Goal: Navigation & Orientation: Find specific page/section

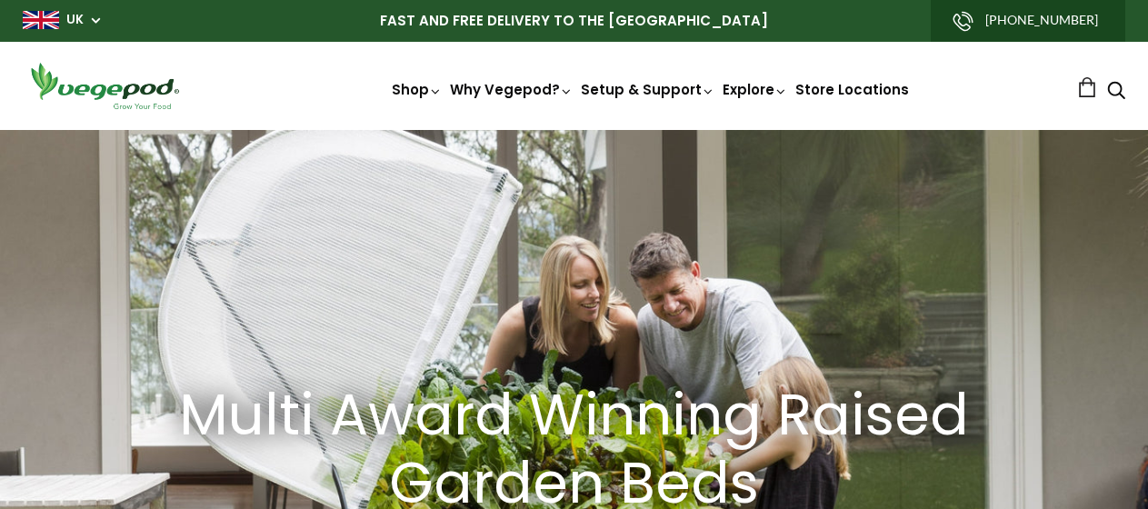
click at [88, 22] on span "UK" at bounding box center [61, 19] width 77 height 17
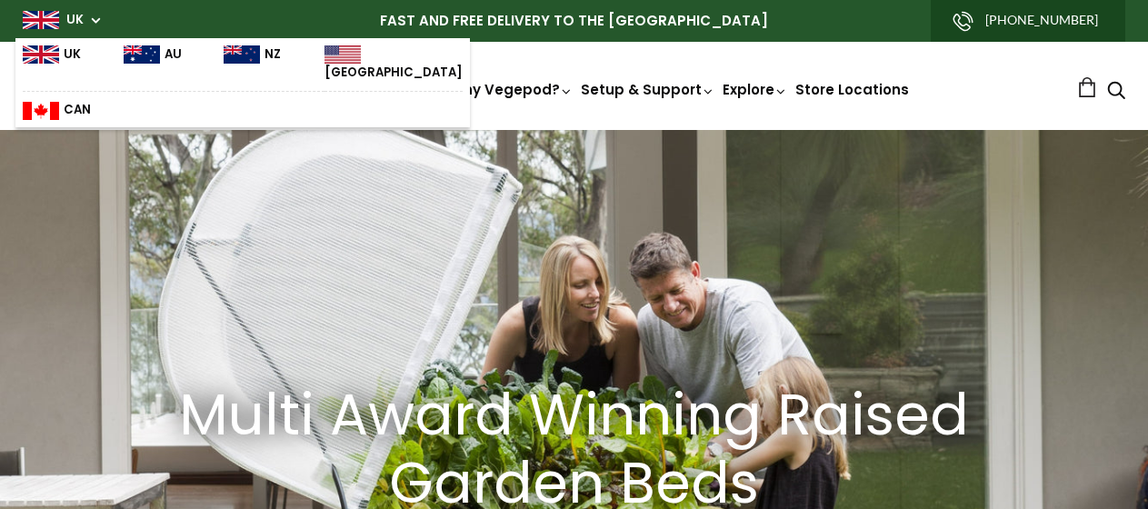
click at [278, 178] on div "Multi Award Winning Raised Garden Beds Shop Now" at bounding box center [574, 474] width 1148 height 688
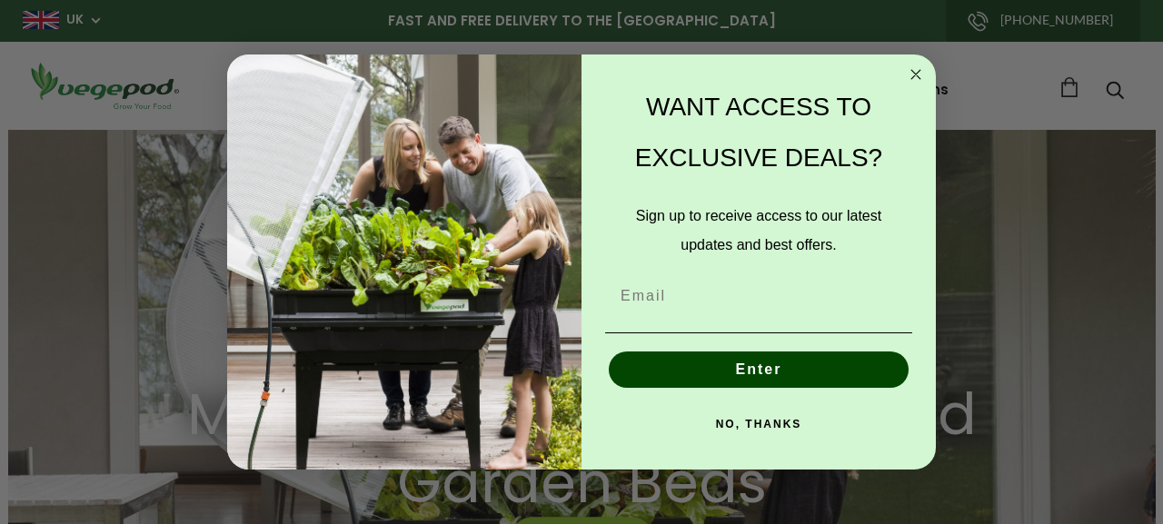
click at [910, 78] on circle "Close dialog" at bounding box center [916, 75] width 21 height 21
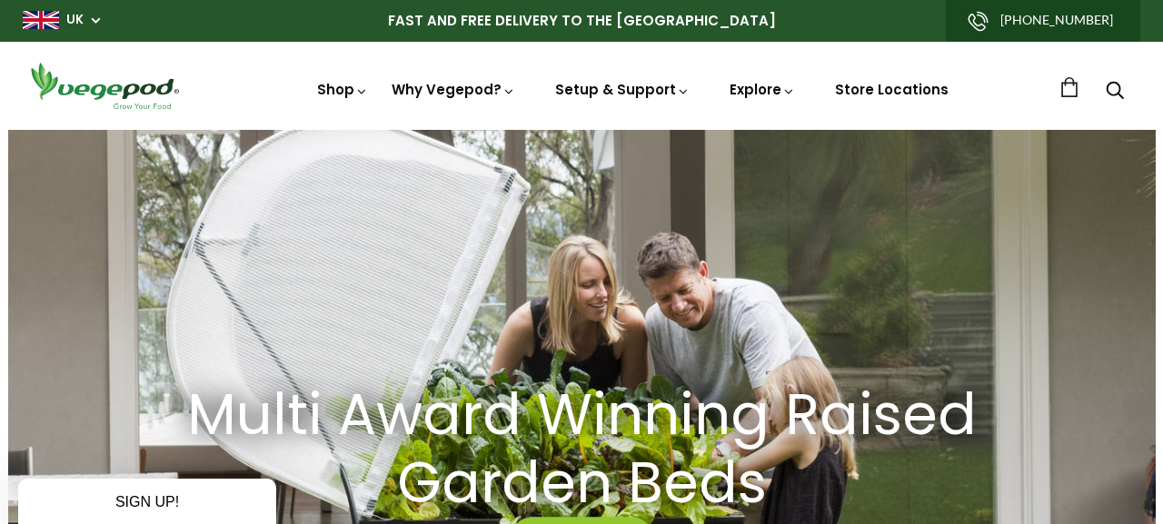
click at [920, 73] on div "Close dialog WANT ACCESS TO EXCLUSIVE DEALS? Sign up to receive access to our l…" at bounding box center [581, 262] width 709 height 415
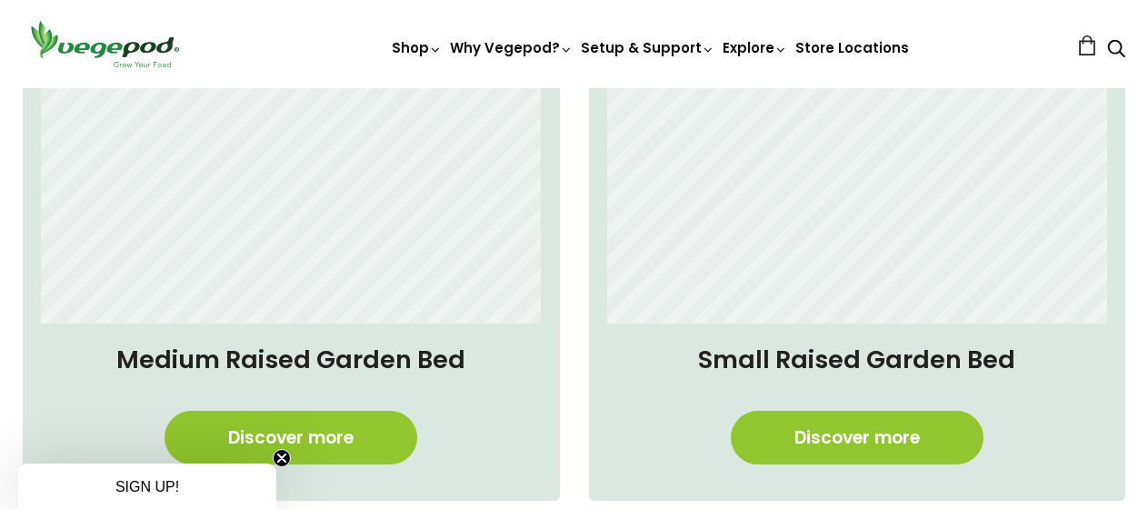
scroll to position [1496, 0]
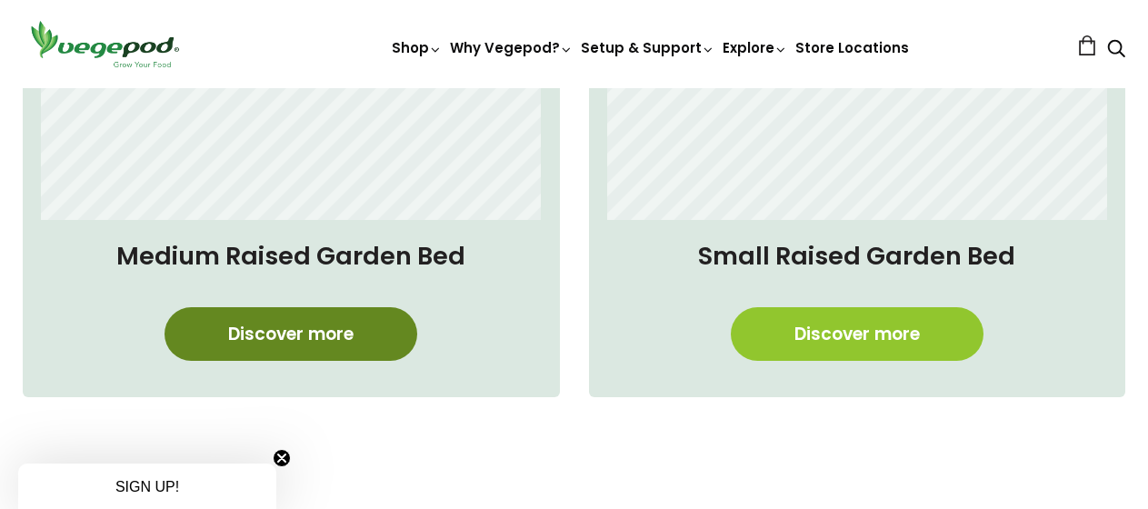
click at [289, 334] on link "Discover more" at bounding box center [290, 334] width 253 height 54
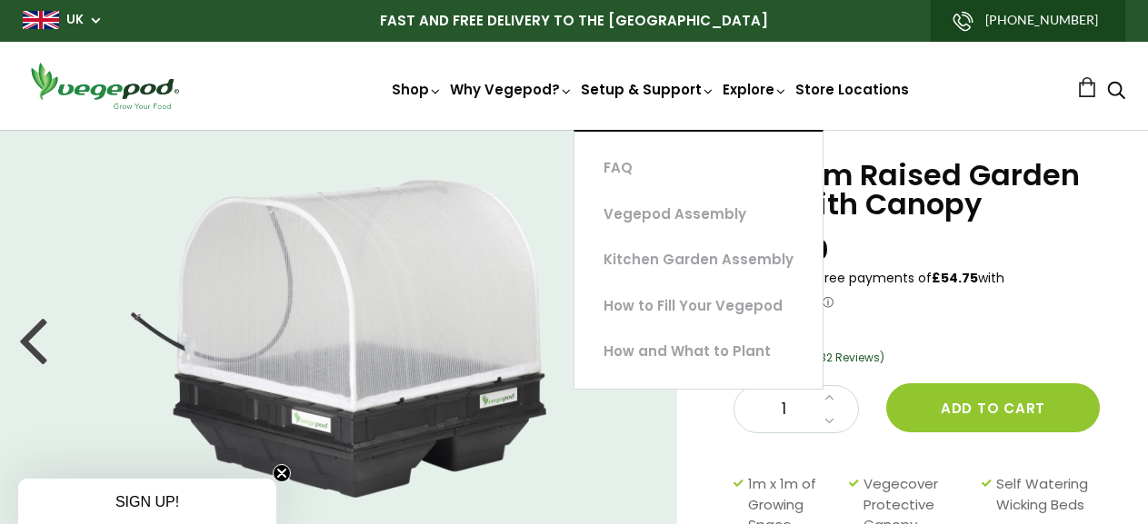
click at [666, 87] on link "Setup & Support" at bounding box center [648, 157] width 134 height 154
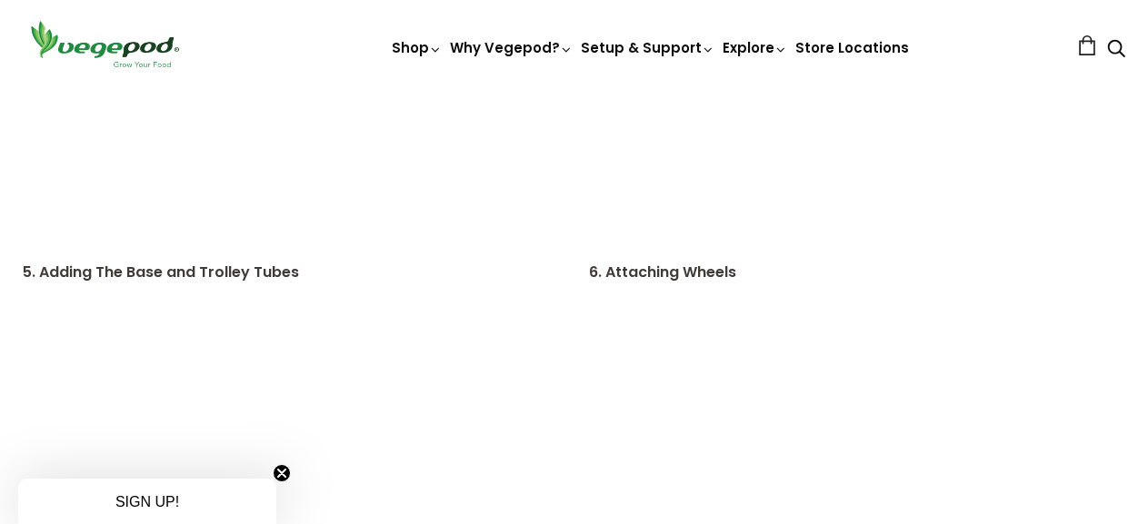
scroll to position [3219, 0]
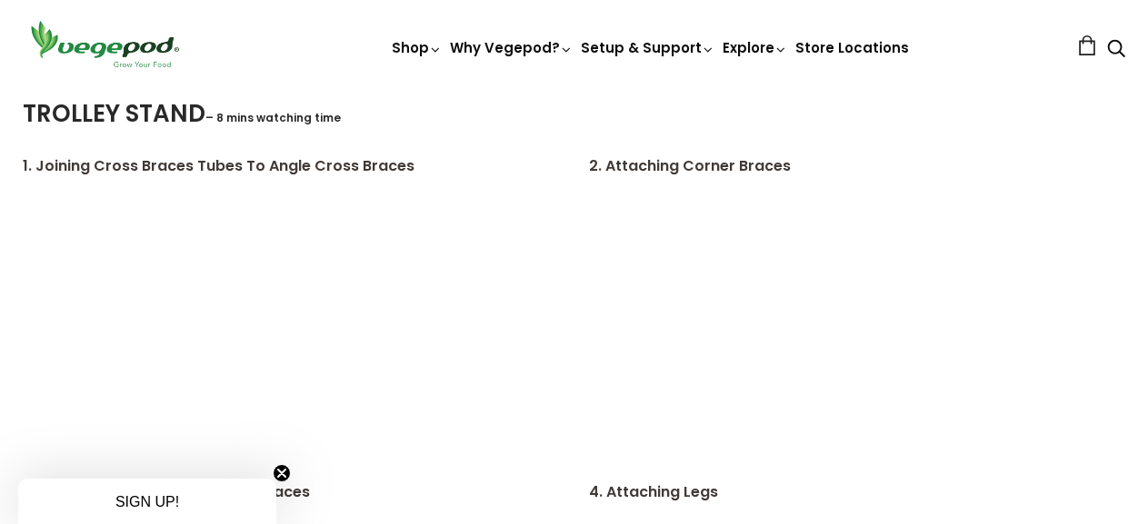
click at [118, 53] on img at bounding box center [105, 44] width 164 height 52
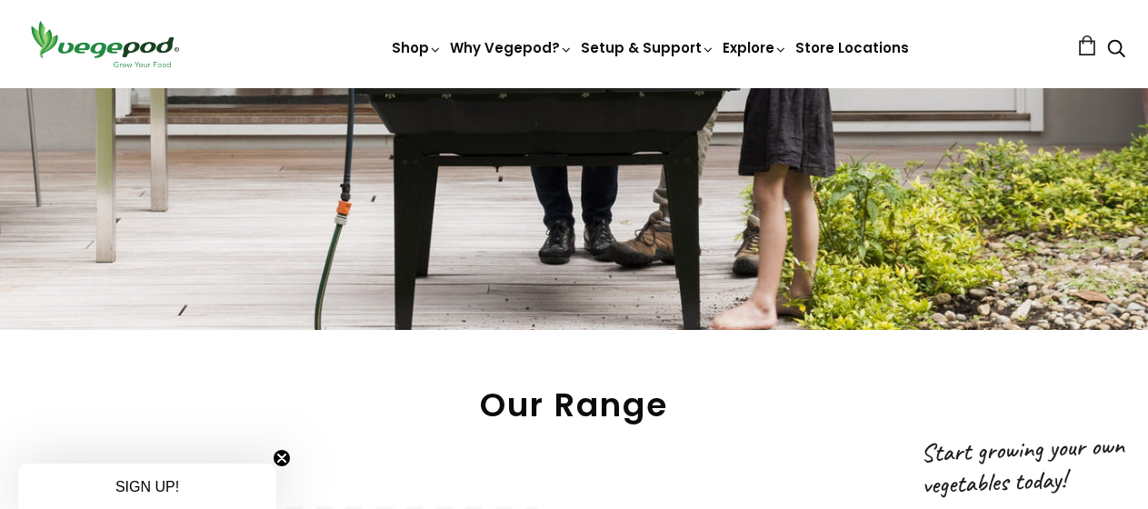
scroll to position [215, 0]
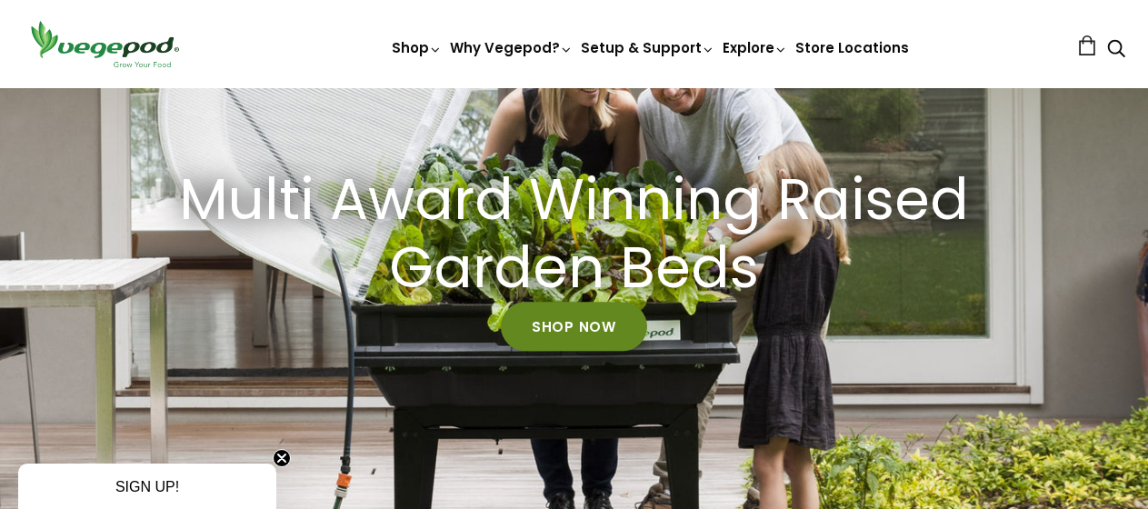
click at [578, 318] on link "Shop Now" at bounding box center [574, 327] width 146 height 49
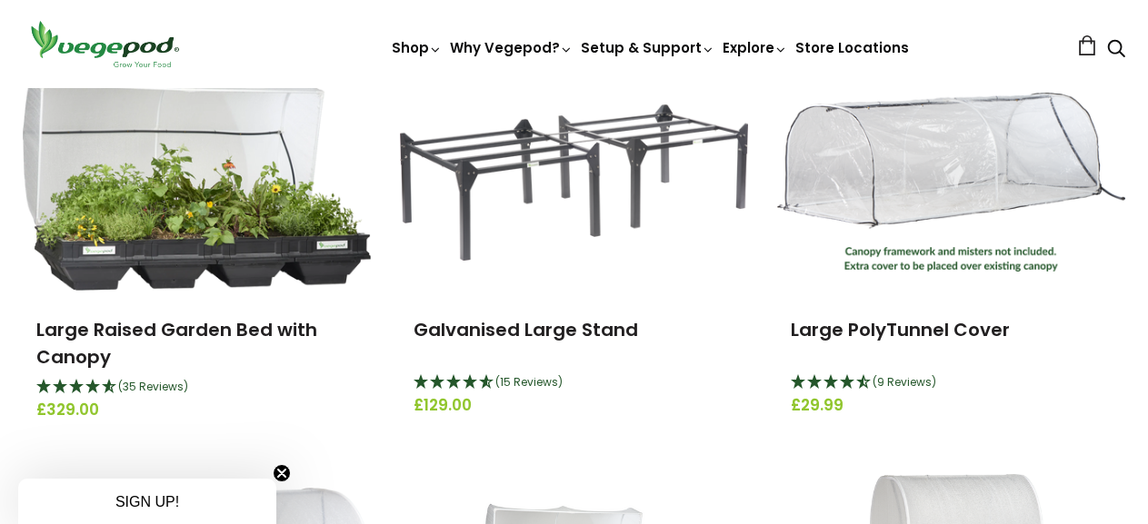
scroll to position [182, 0]
